Goal: Task Accomplishment & Management: Use online tool/utility

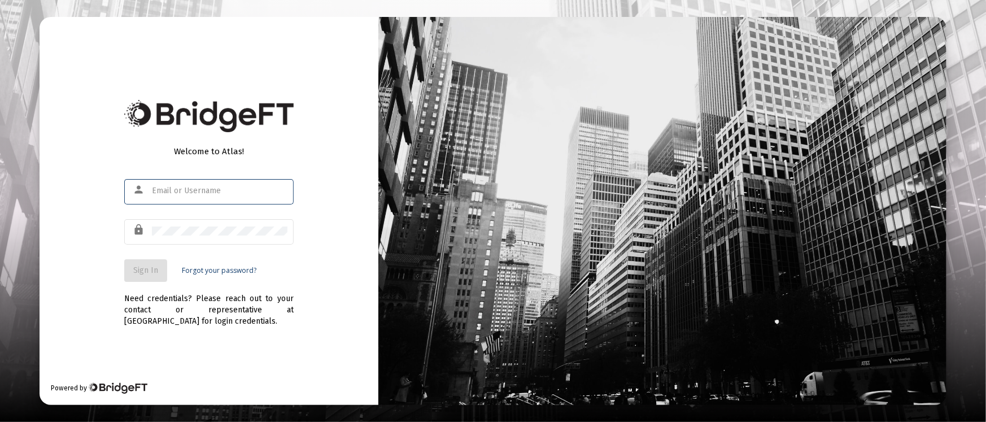
type input "[PERSON_NAME][EMAIL_ADDRESS][DOMAIN_NAME]"
click at [143, 263] on button "Sign In" at bounding box center [145, 270] width 43 height 23
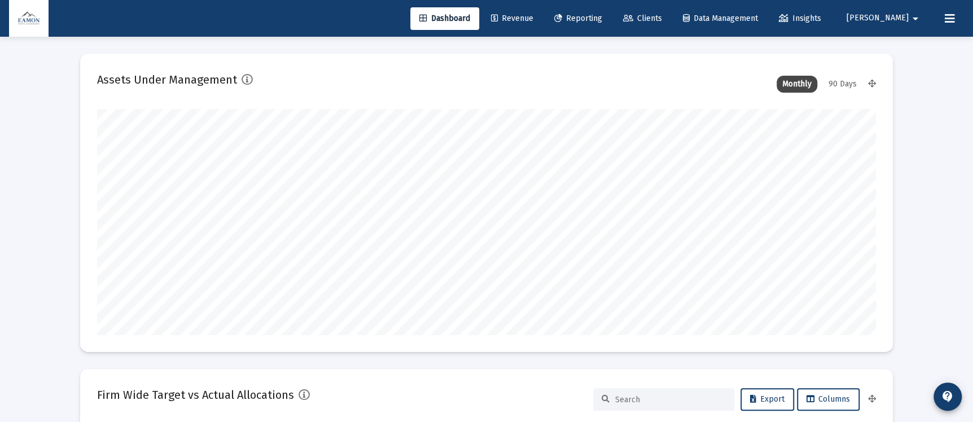
type input "[DATE]"
click at [612, 23] on link "Reporting" at bounding box center [578, 18] width 66 height 23
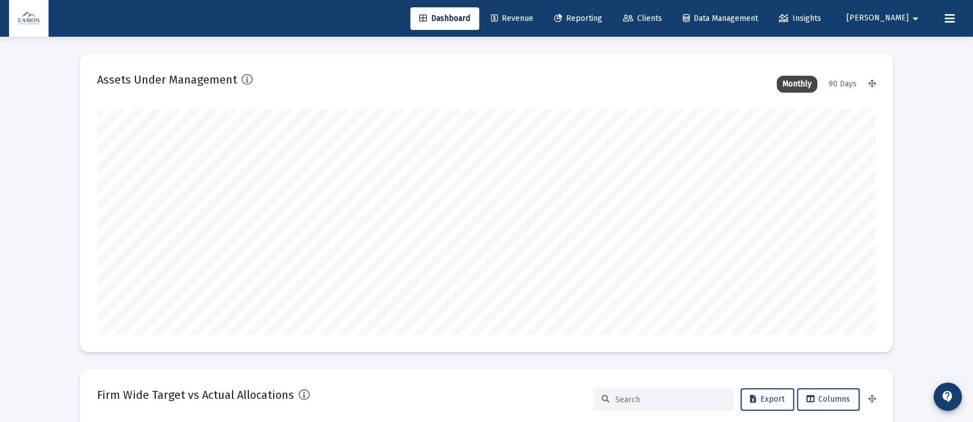
scroll to position [0, 0]
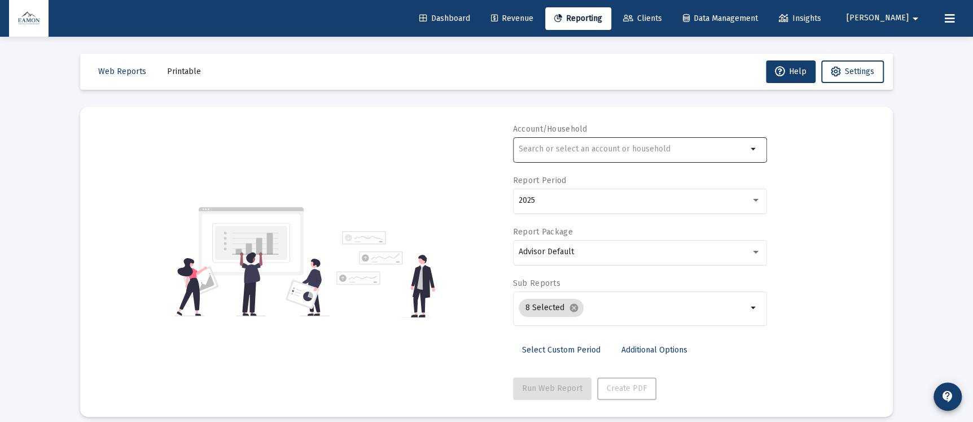
click at [609, 151] on input "text" at bounding box center [633, 149] width 229 height 9
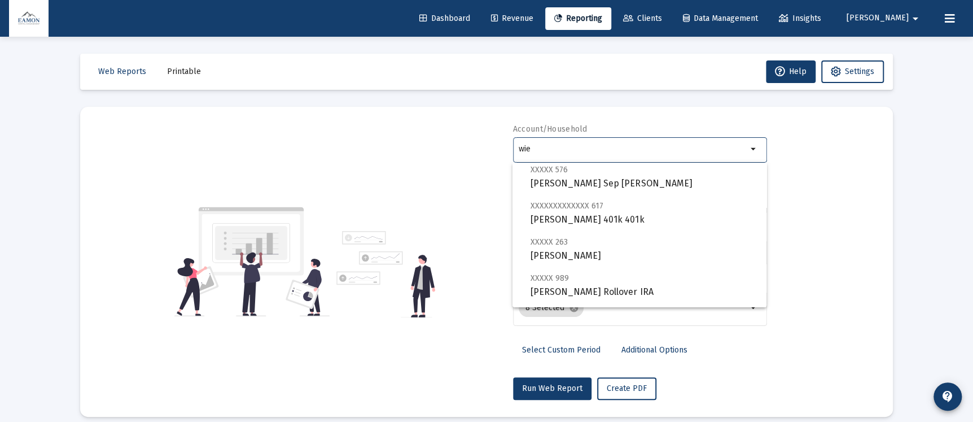
scroll to position [254, 0]
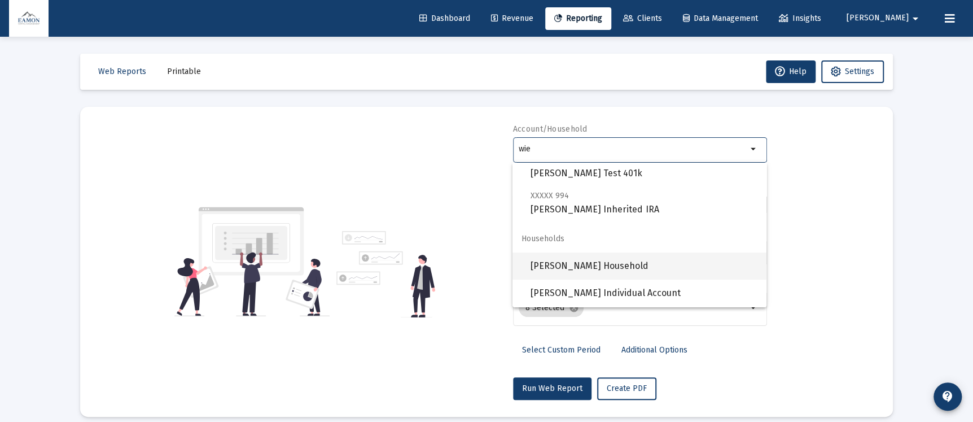
click at [585, 263] on span "[PERSON_NAME] Household" at bounding box center [644, 265] width 227 height 27
type input "[PERSON_NAME] Household"
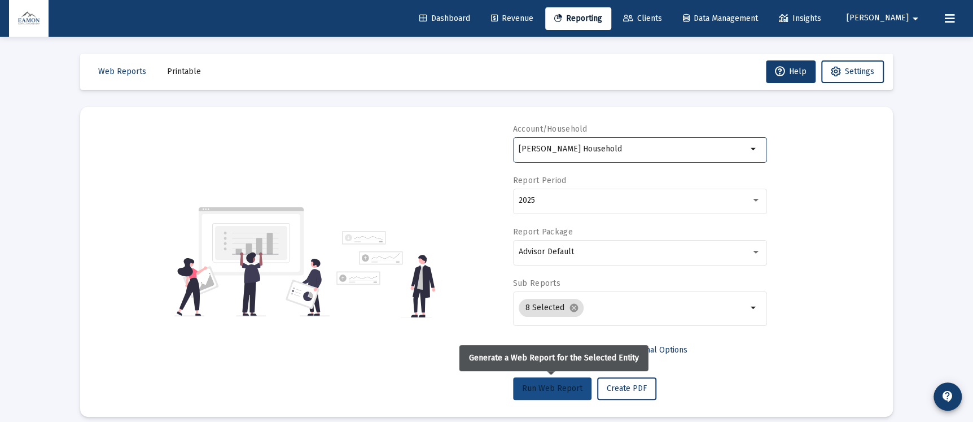
click at [553, 388] on span "Run Web Report" at bounding box center [552, 388] width 60 height 10
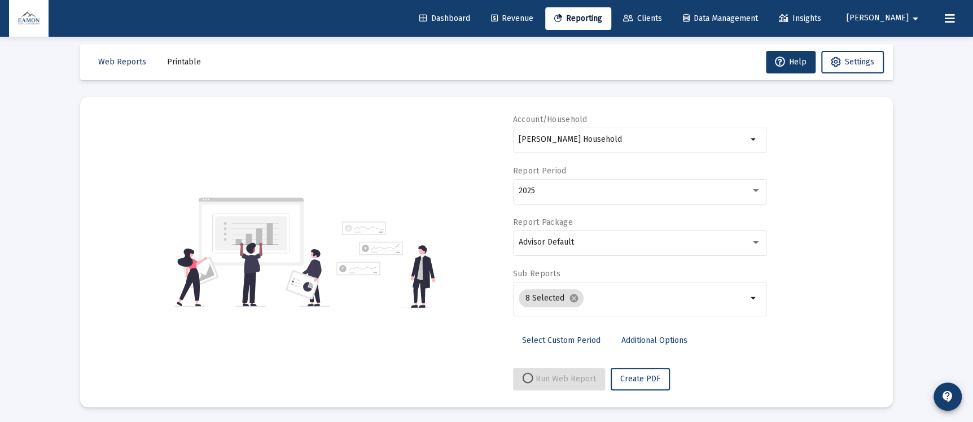
scroll to position [11, 0]
select select "View all"
